Goal: Information Seeking & Learning: Learn about a topic

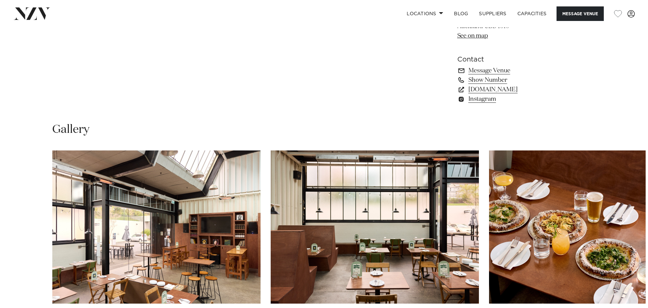
scroll to position [608, 0]
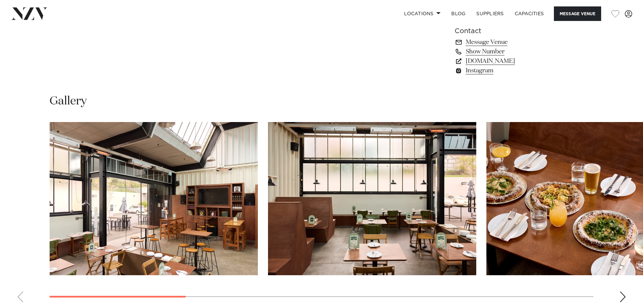
click at [626, 298] on div "Next slide" at bounding box center [623, 296] width 7 height 11
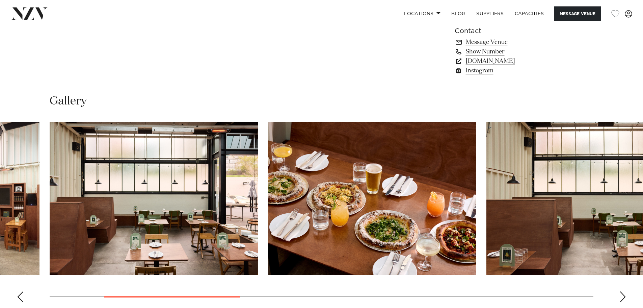
click at [626, 298] on div "Next slide" at bounding box center [623, 296] width 7 height 11
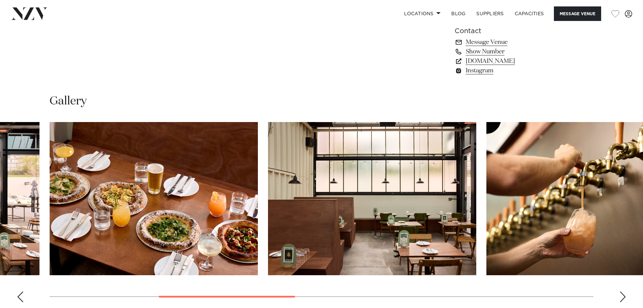
click at [625, 298] on div "Next slide" at bounding box center [623, 296] width 7 height 11
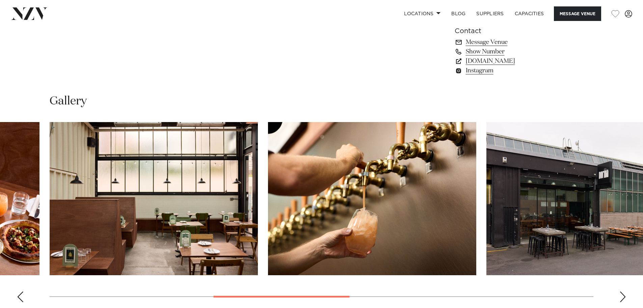
click at [625, 298] on div "Next slide" at bounding box center [623, 296] width 7 height 11
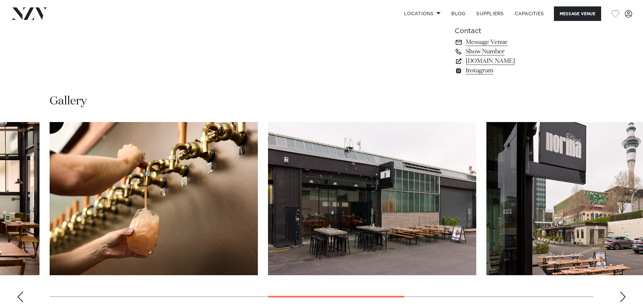
click at [625, 298] on div "Next slide" at bounding box center [623, 296] width 7 height 11
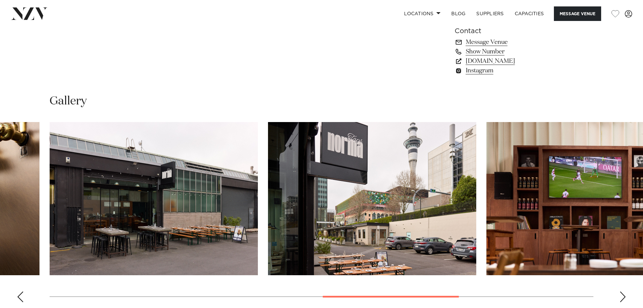
click at [623, 297] on div "Next slide" at bounding box center [623, 296] width 7 height 11
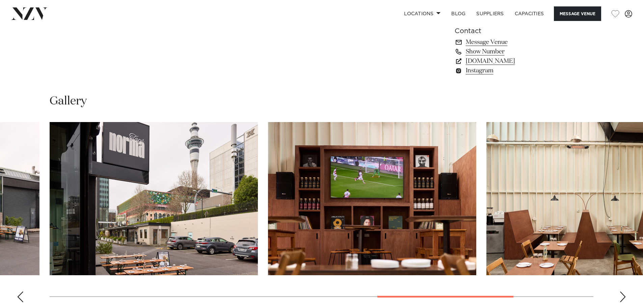
click at [622, 297] on div "Next slide" at bounding box center [623, 296] width 7 height 11
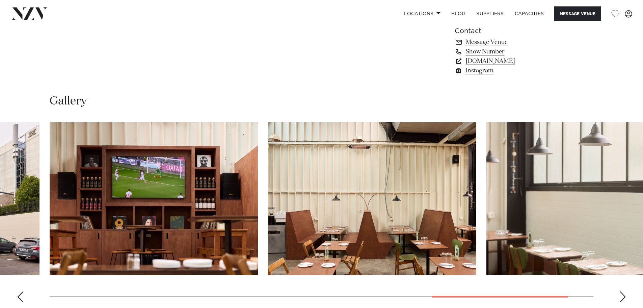
click at [621, 297] on div "Next slide" at bounding box center [623, 296] width 7 height 11
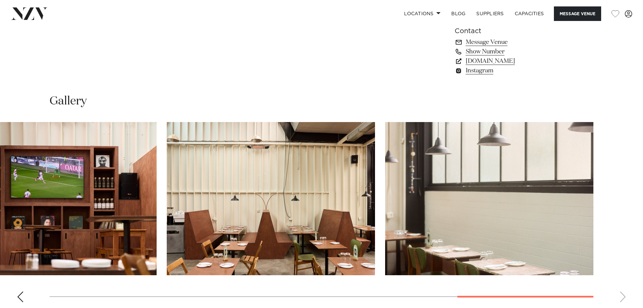
click at [48, 297] on swiper-container at bounding box center [321, 214] width 643 height 185
click at [55, 296] on div at bounding box center [322, 296] width 544 height 0
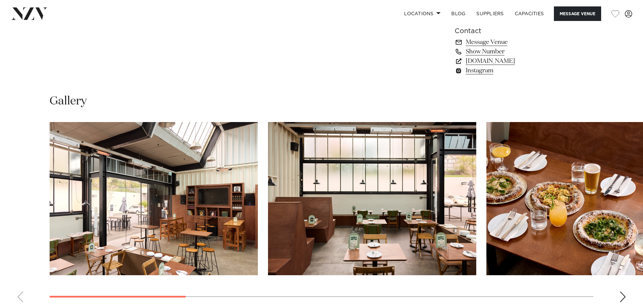
click at [206, 216] on img "1 / 10" at bounding box center [154, 198] width 208 height 153
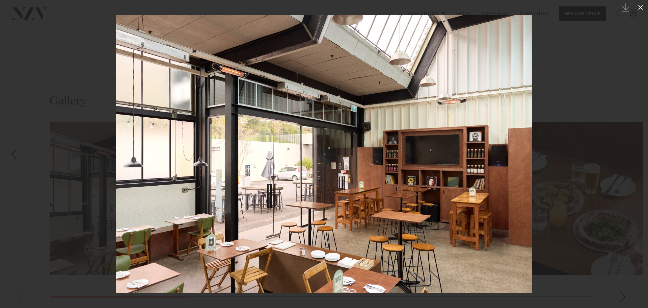
click at [643, 10] on icon at bounding box center [641, 7] width 8 height 8
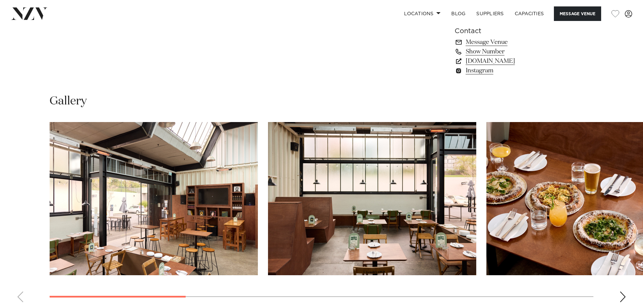
click at [144, 199] on img "1 / 10" at bounding box center [154, 198] width 208 height 153
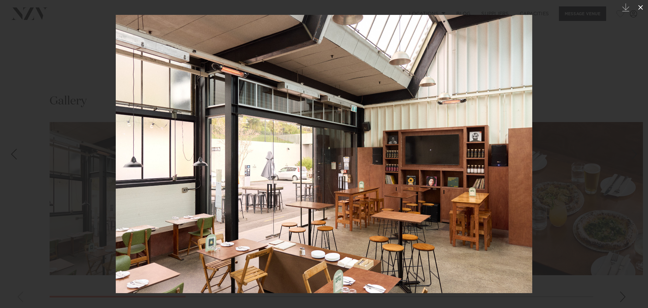
click at [640, 5] on icon at bounding box center [641, 7] width 8 height 8
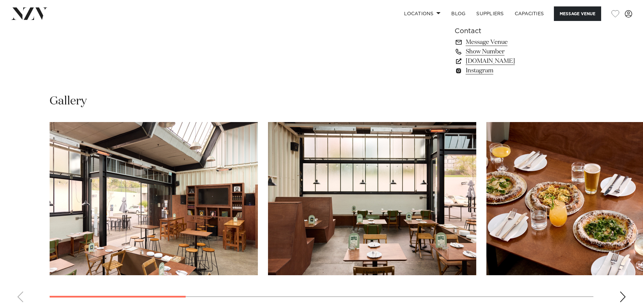
click at [195, 224] on img "1 / 10" at bounding box center [154, 198] width 208 height 153
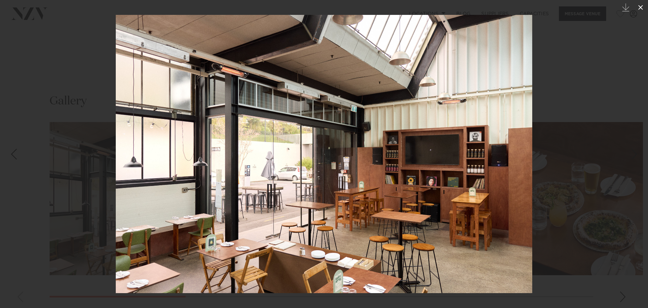
click at [638, 6] on icon at bounding box center [641, 7] width 8 height 8
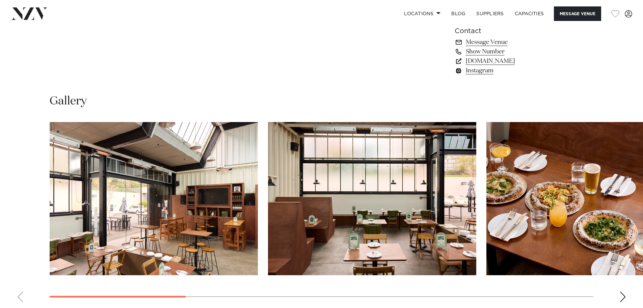
click at [551, 215] on img "3 / 10" at bounding box center [591, 198] width 208 height 153
